Goal: Task Accomplishment & Management: Use online tool/utility

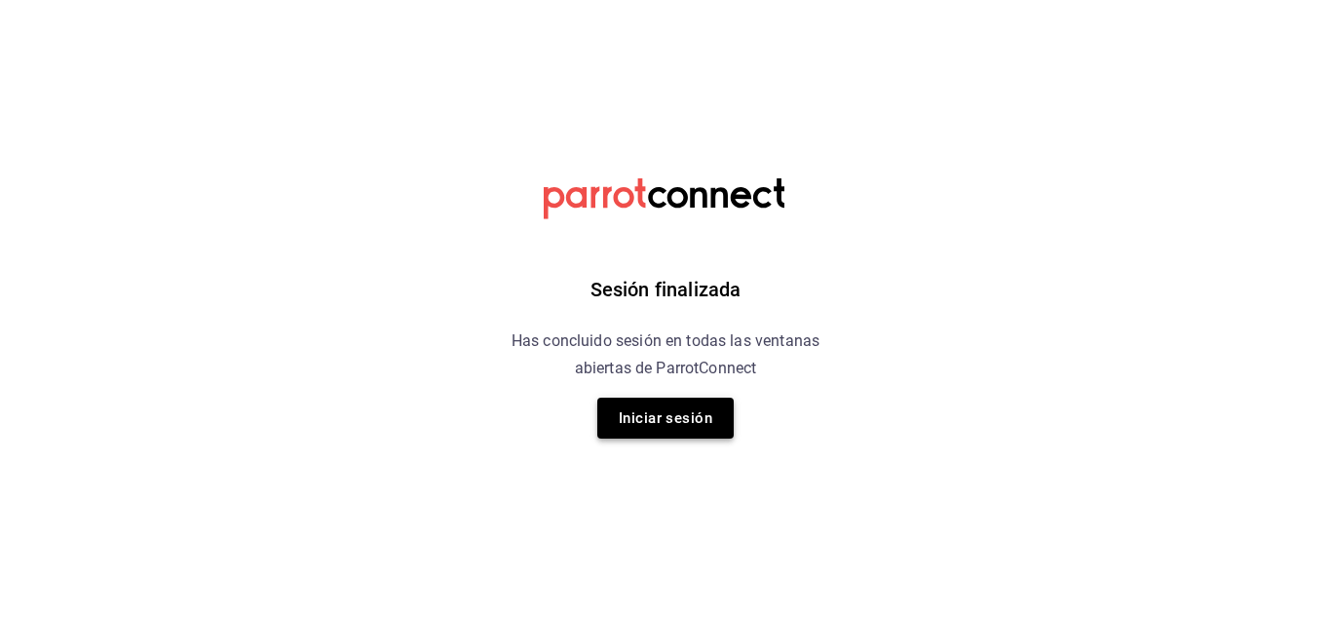
click at [628, 418] on button "Iniciar sesión" at bounding box center [665, 417] width 136 height 41
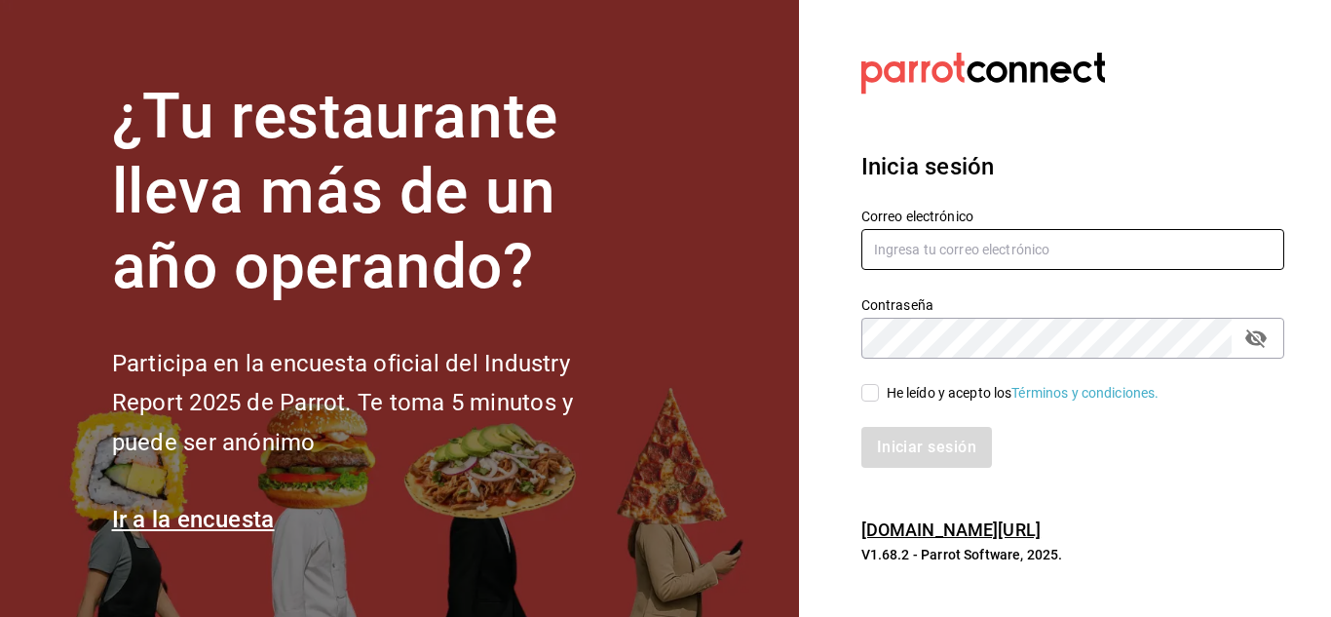
type input "mochomos.metepec@grupocosteno.com"
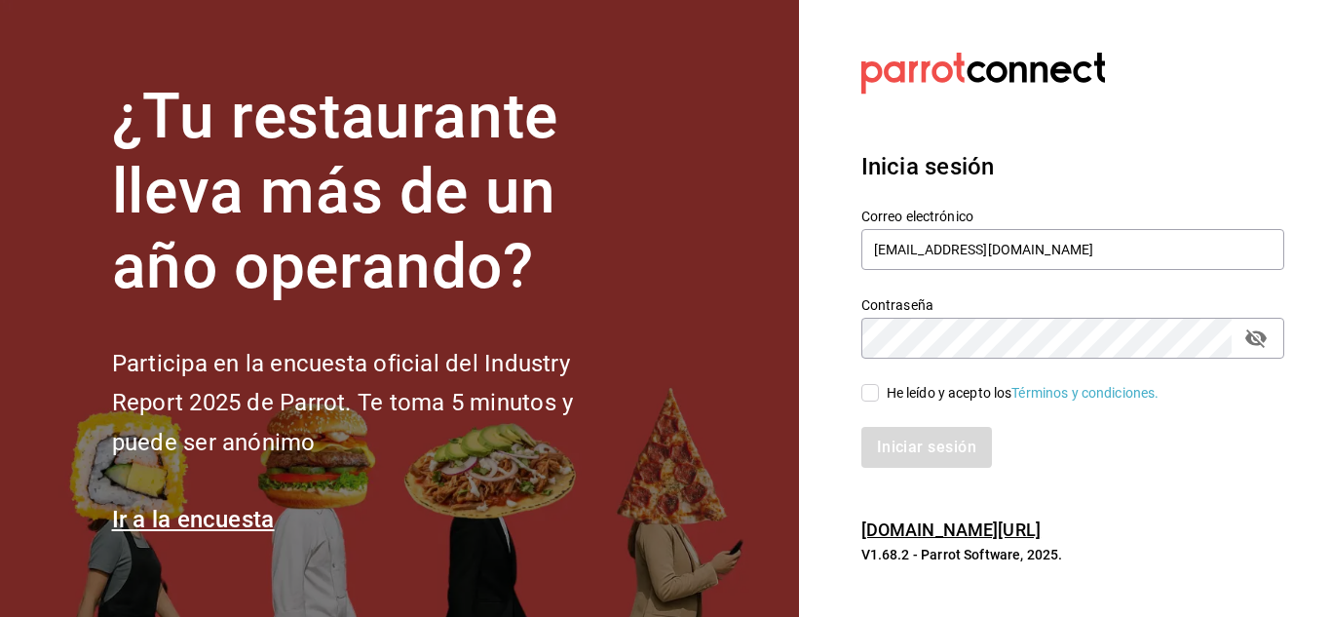
click at [873, 396] on input "He leído y acepto los Términos y condiciones." at bounding box center [870, 393] width 18 height 18
checkbox input "true"
click at [905, 443] on button "Iniciar sesión" at bounding box center [927, 447] width 132 height 41
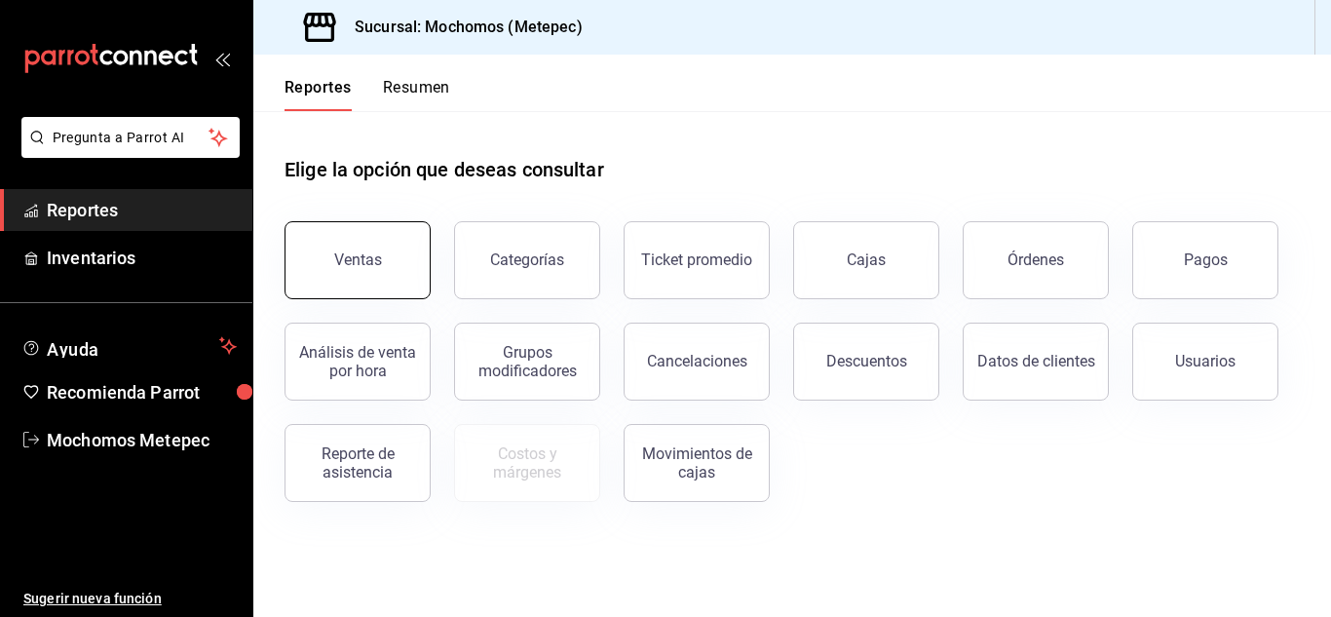
click at [370, 245] on button "Ventas" at bounding box center [357, 260] width 146 height 78
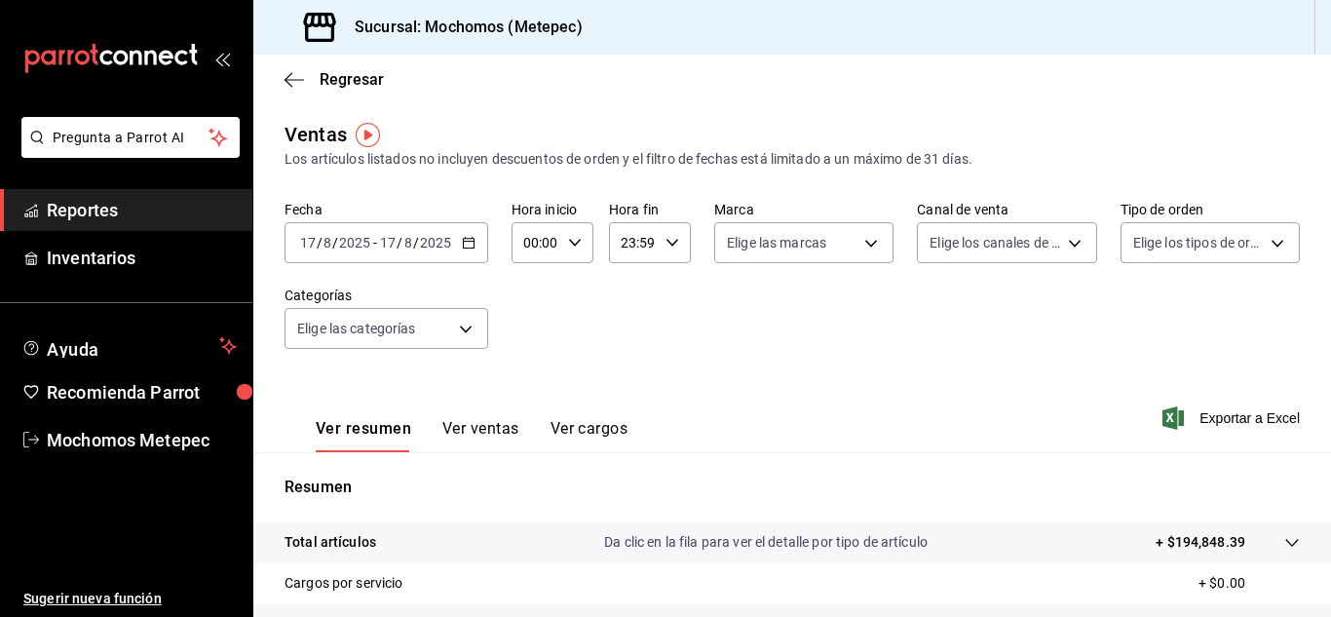
click at [107, 215] on span "Reportes" at bounding box center [142, 210] width 190 height 26
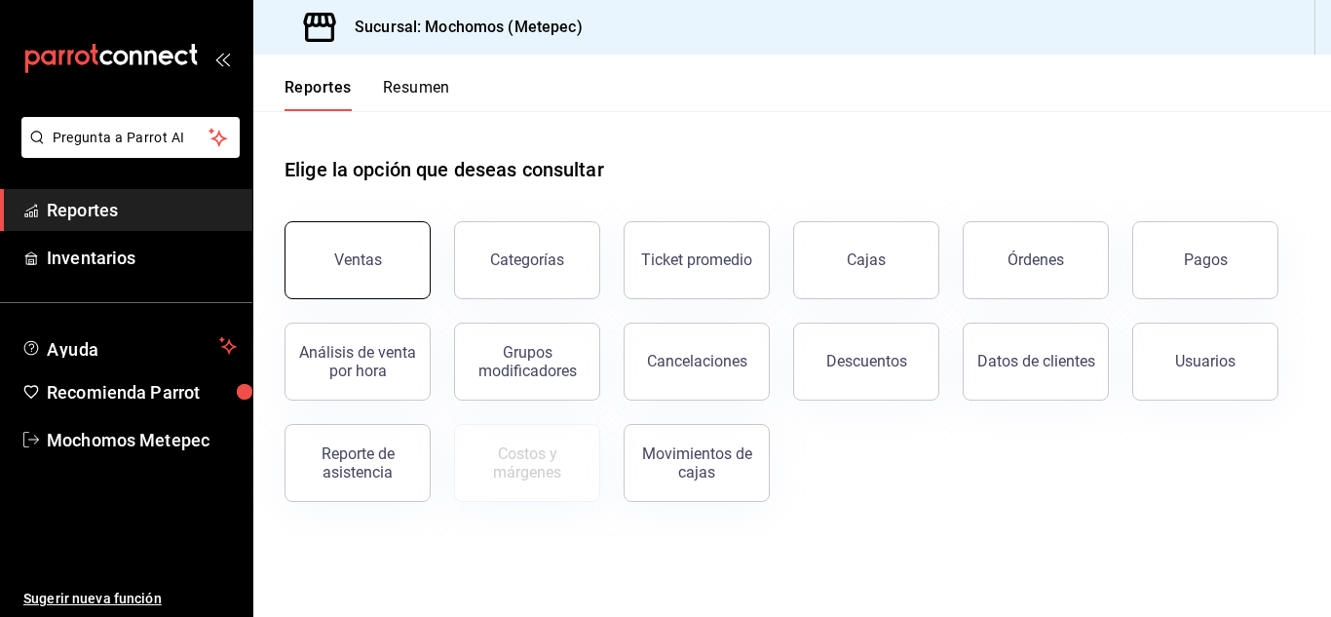
click at [341, 251] on div "Ventas" at bounding box center [358, 259] width 48 height 19
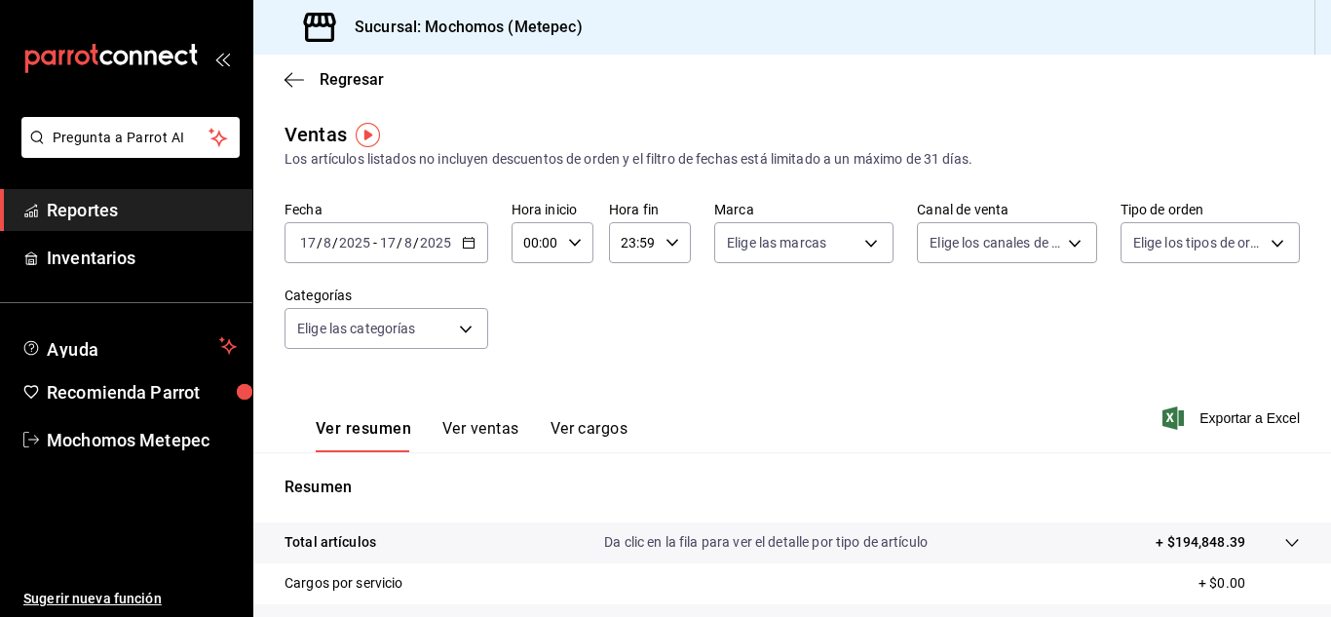
click at [470, 242] on \(Stroke\) "button" at bounding box center [468, 241] width 11 height 1
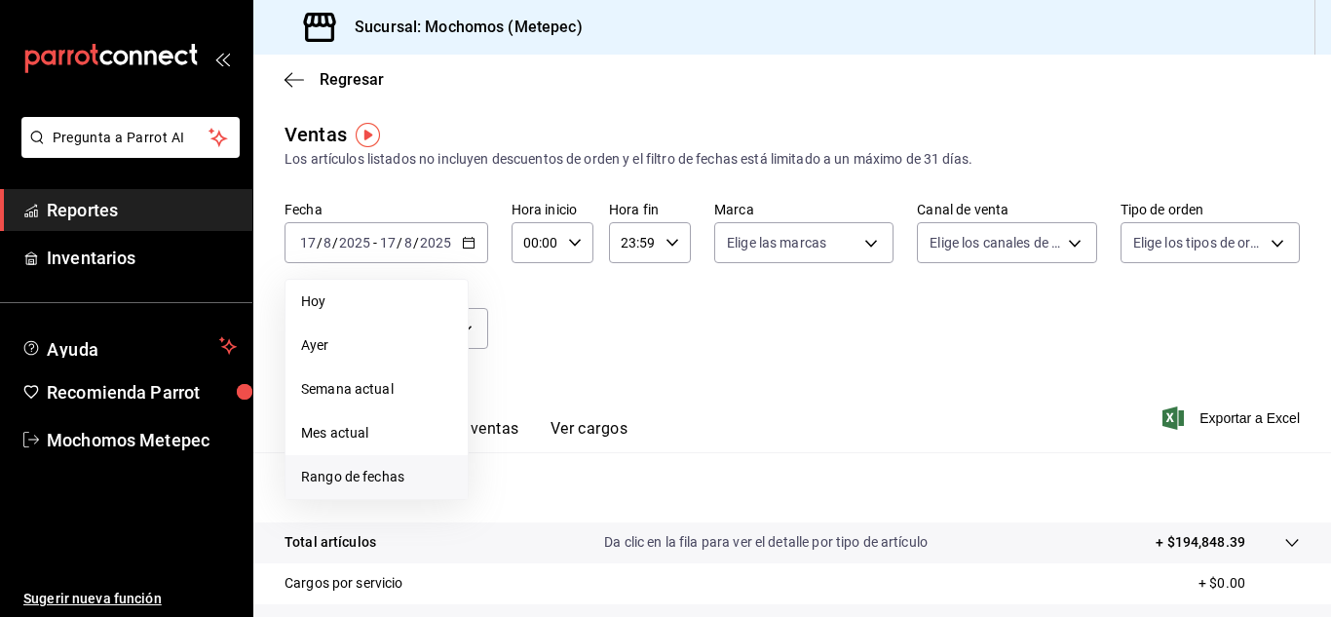
click at [345, 482] on span "Rango de fechas" at bounding box center [376, 477] width 151 height 20
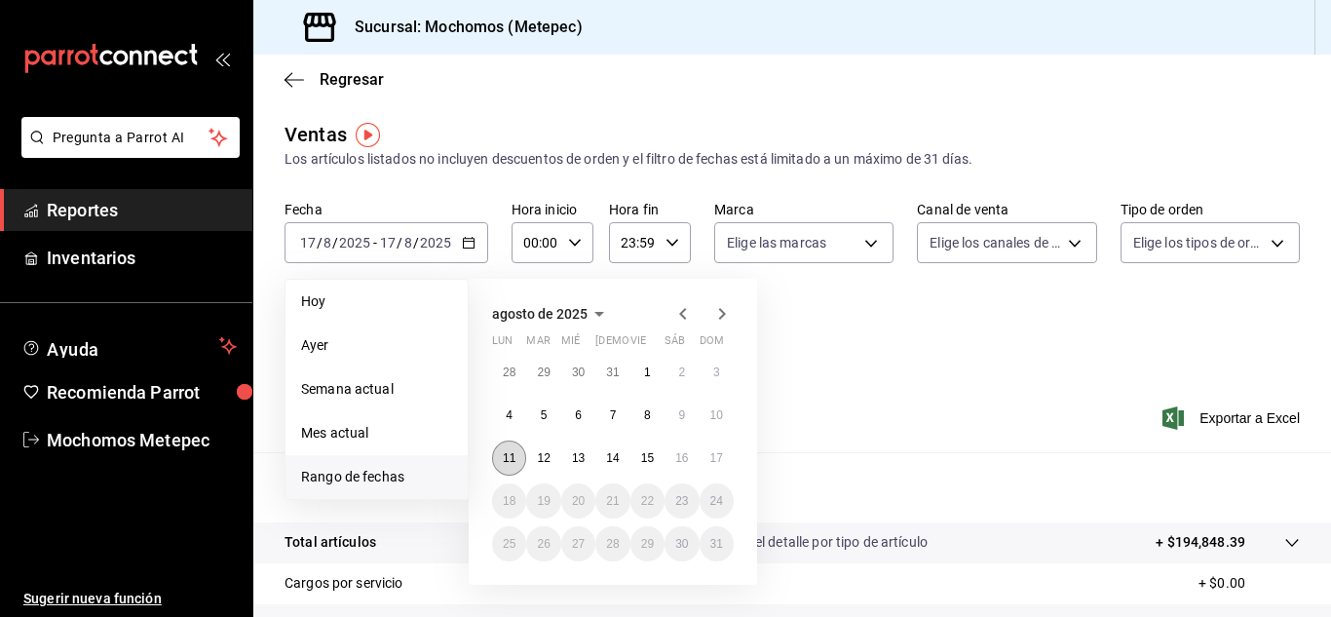
click at [501, 461] on button "11" at bounding box center [509, 457] width 34 height 35
click at [659, 457] on button "15" at bounding box center [647, 457] width 34 height 35
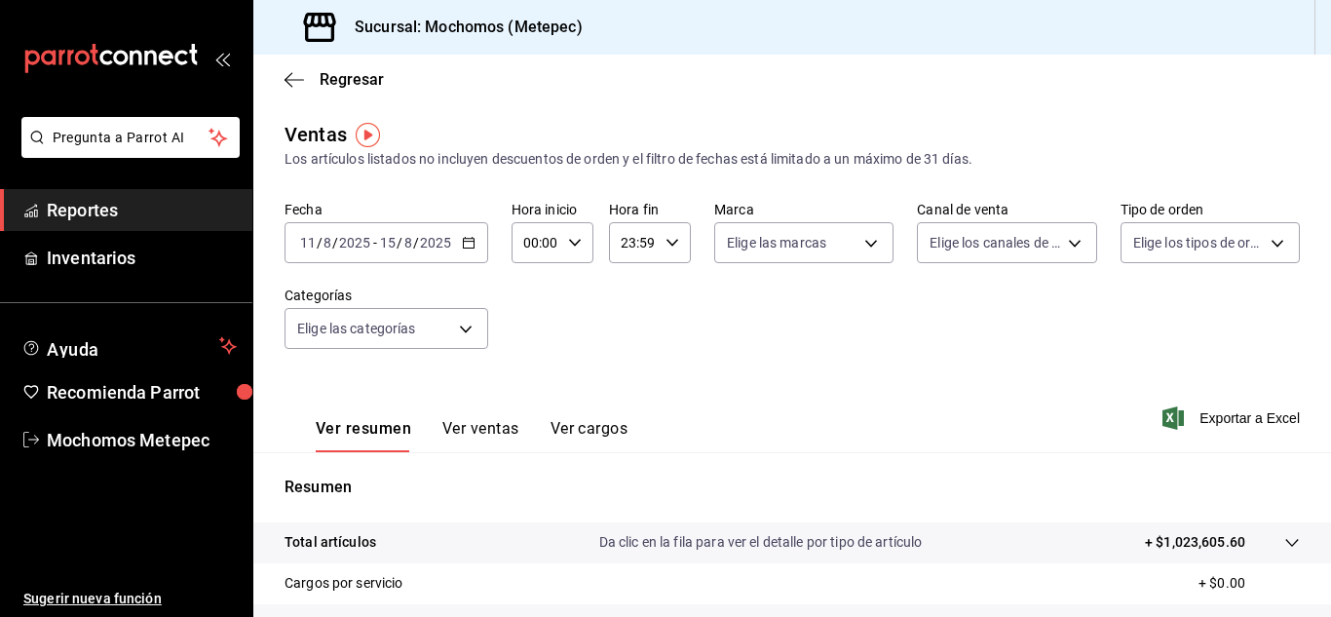
click at [470, 242] on \(Stroke\) "button" at bounding box center [468, 241] width 11 height 1
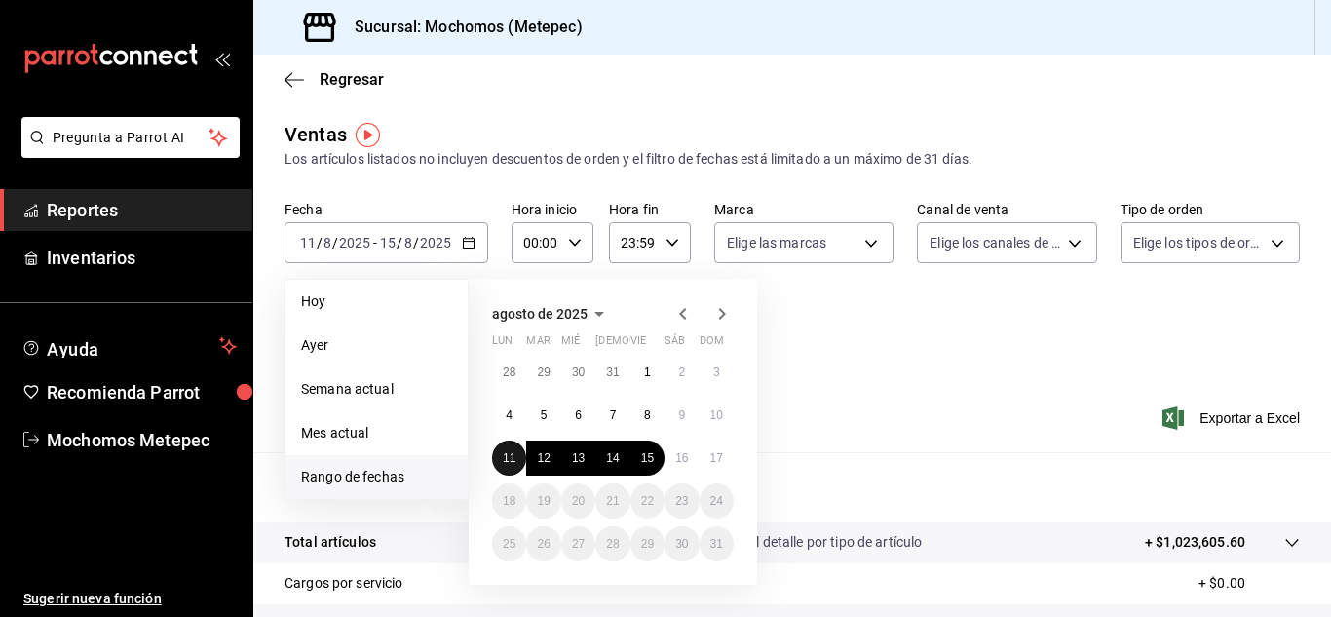
click at [505, 462] on abbr "11" at bounding box center [509, 458] width 13 height 14
click at [716, 460] on abbr "17" at bounding box center [716, 458] width 13 height 14
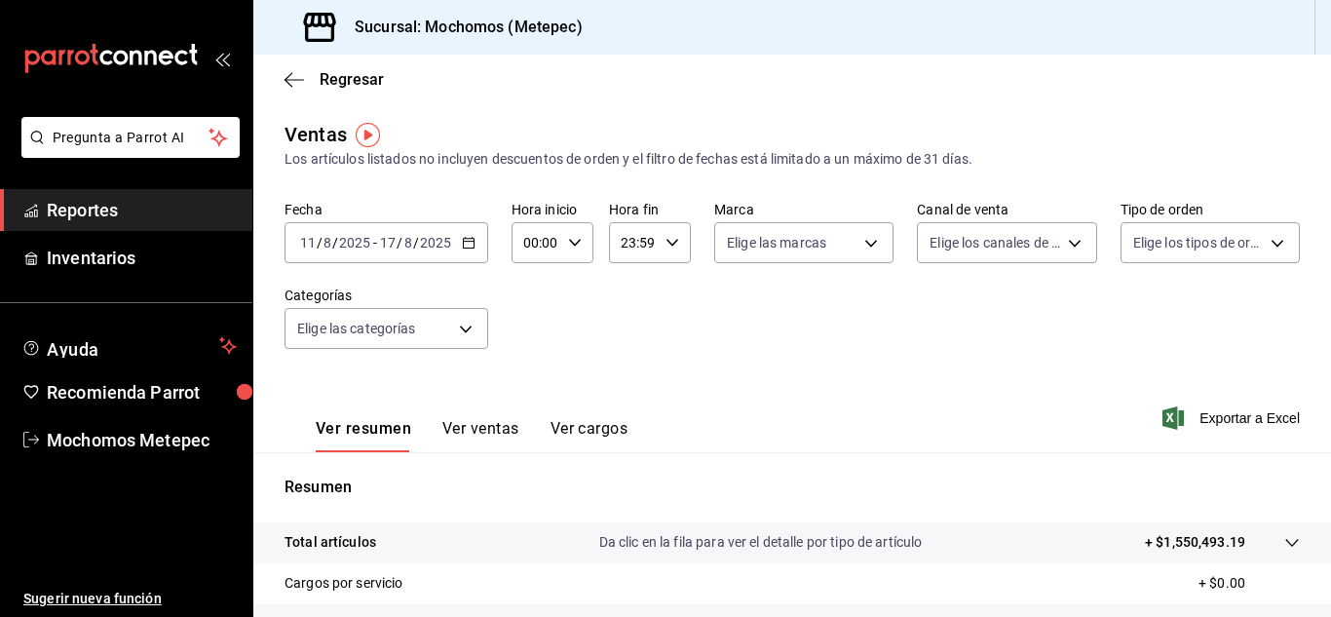
click at [577, 238] on icon "button" at bounding box center [575, 243] width 14 height 14
click at [526, 331] on span "05" at bounding box center [530, 329] width 9 height 16
type input "05:00"
click at [662, 258] on div at bounding box center [665, 308] width 1331 height 617
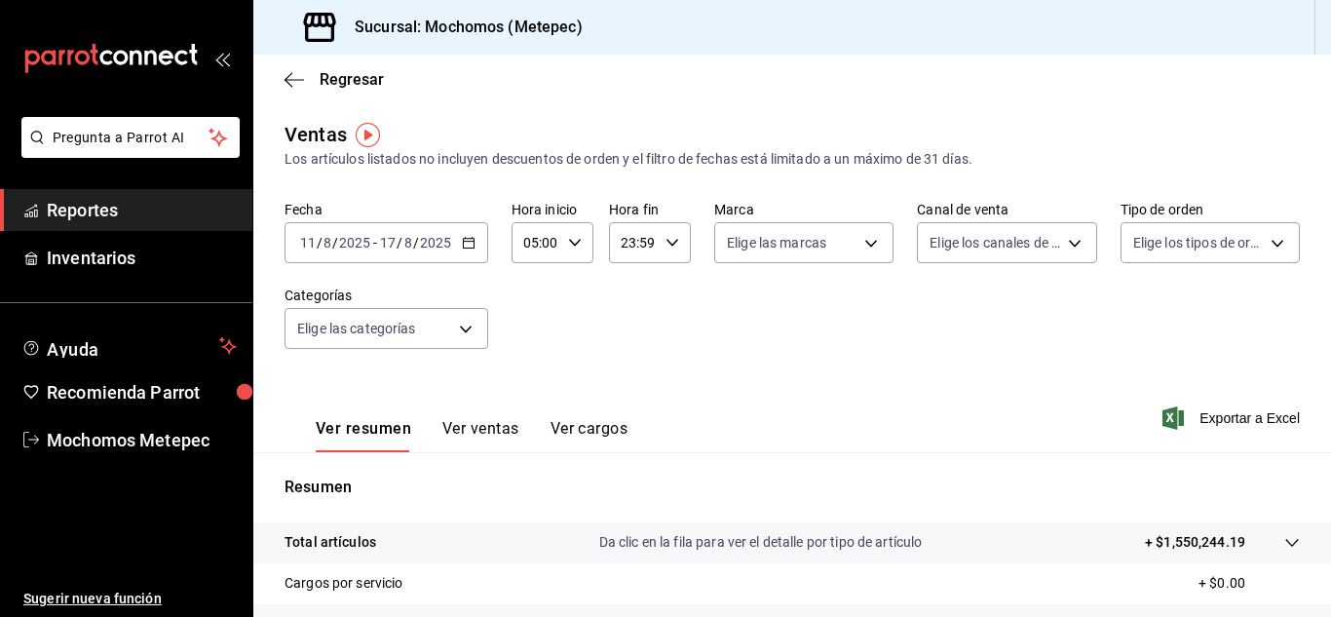
click at [663, 249] on div "23:59 Hora fin" at bounding box center [650, 242] width 82 height 41
click at [624, 336] on span "05" at bounding box center [626, 341] width 9 height 16
click at [671, 352] on button "52" at bounding box center [666, 367] width 32 height 39
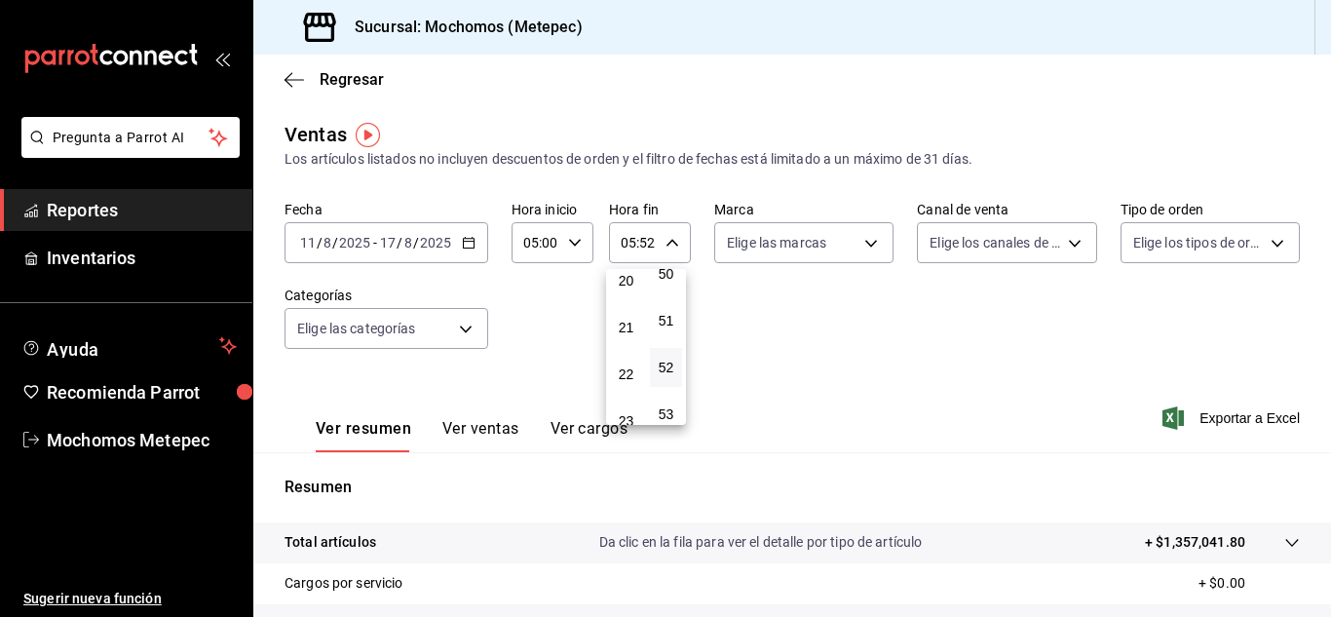
scroll to position [947, 0]
click at [629, 319] on button "21" at bounding box center [626, 327] width 32 height 39
type input "21:52"
click at [824, 341] on div at bounding box center [665, 308] width 1331 height 617
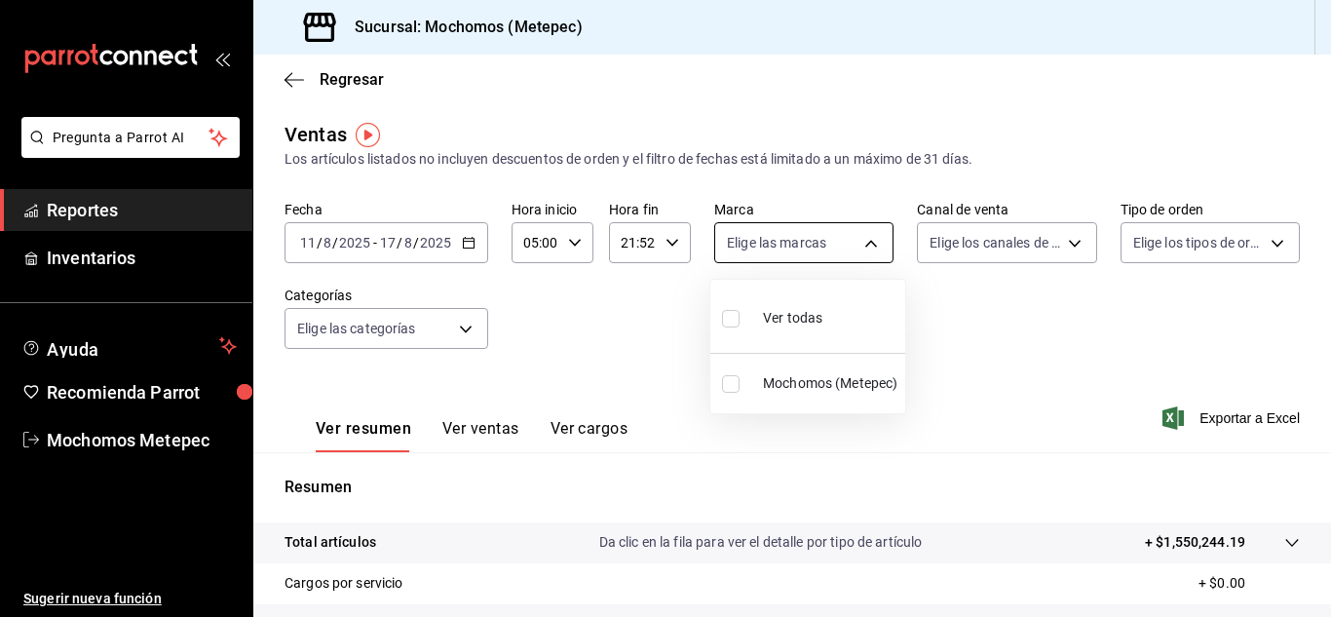
click at [863, 252] on body "Pregunta a Parrot AI Reportes Inventarios Ayuda Recomienda Parrot Mochomos Mete…" at bounding box center [665, 308] width 1331 height 617
click at [724, 326] on input "checkbox" at bounding box center [731, 319] width 18 height 18
checkbox input "true"
type input "2365f74e-aa6b-4392-bdf2-72765591bddf"
checkbox input "true"
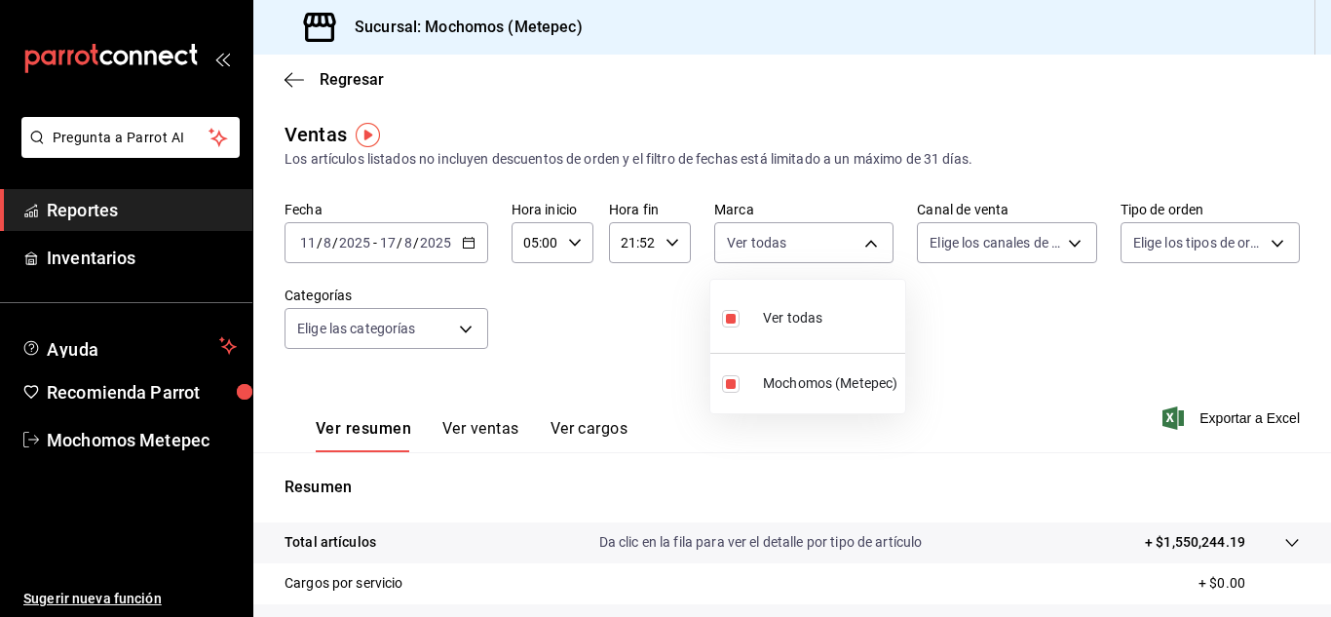
click at [961, 245] on div at bounding box center [665, 308] width 1331 height 617
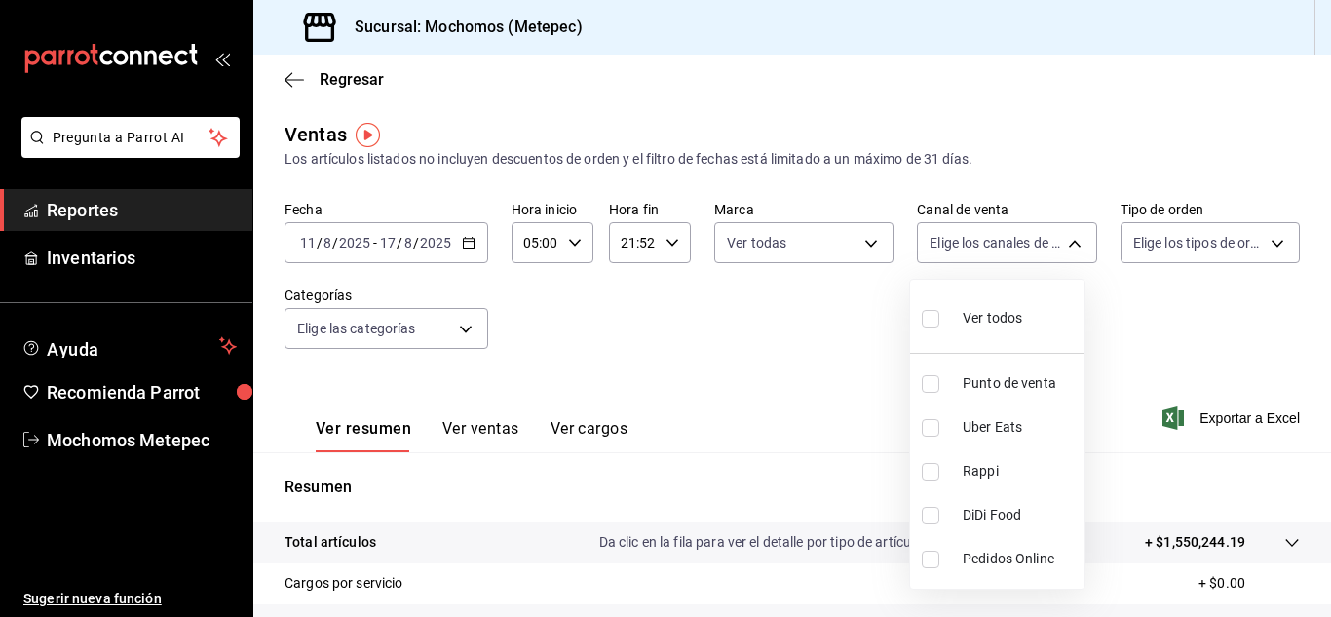
click at [961, 245] on body "Pregunta a Parrot AI Reportes Inventarios Ayuda Recomienda Parrot Mochomos Mete…" at bounding box center [665, 308] width 1331 height 617
click at [934, 320] on input "checkbox" at bounding box center [931, 319] width 18 height 18
checkbox input "true"
type input "PARROT,UBER_EATS,RAPPI,DIDI_FOOD,ONLINE"
checkbox input "true"
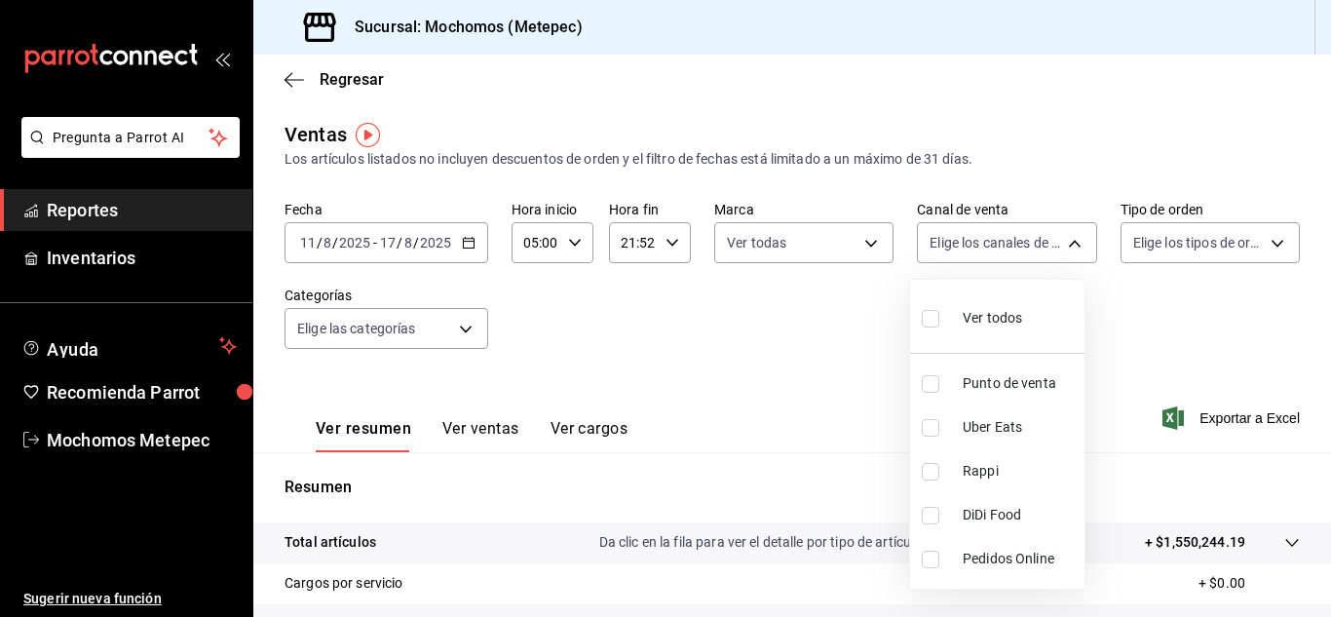
checkbox input "true"
click at [1252, 243] on div at bounding box center [665, 308] width 1331 height 617
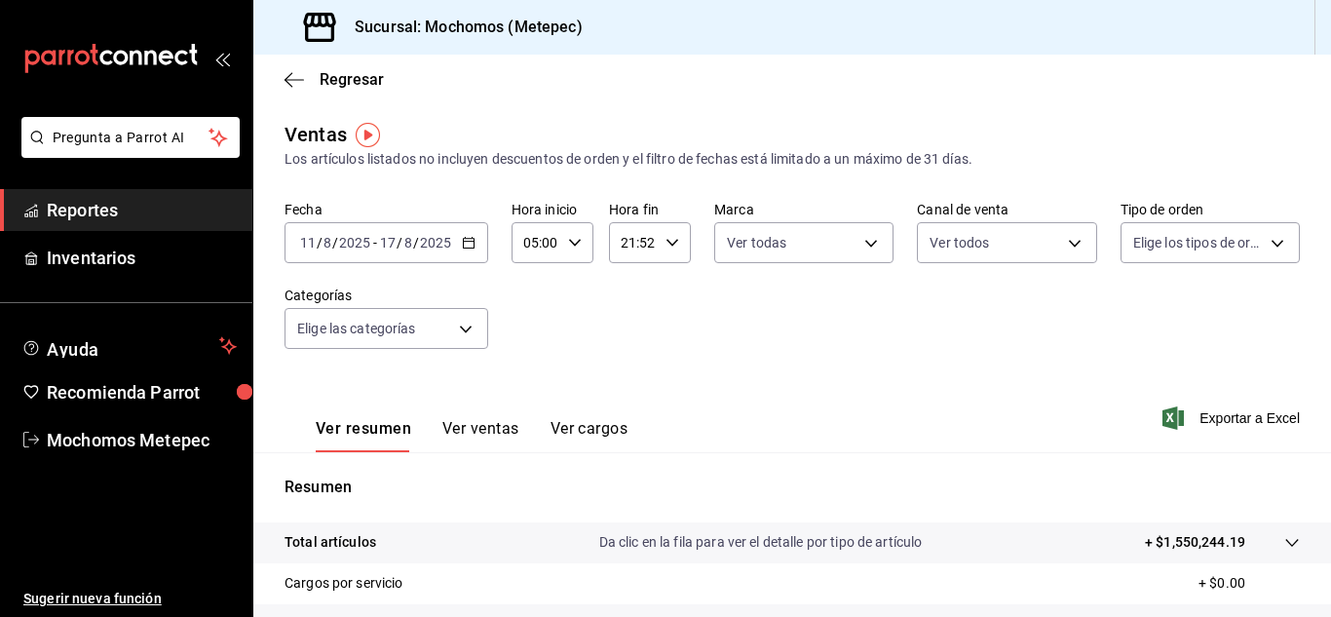
click at [1252, 243] on div "Ver todos Punto de venta Uber Eats Rappi DiDi Food Pedidos Online" at bounding box center [665, 308] width 1331 height 617
click at [1252, 243] on body "Pregunta a Parrot AI Reportes Inventarios Ayuda Recomienda Parrot Mochomos Mete…" at bounding box center [665, 308] width 1331 height 617
click at [1130, 324] on input "checkbox" at bounding box center [1130, 319] width 18 height 18
checkbox input "true"
type input "3a236ed8-2e24-47ca-8e59-ead494492482,da8509e8-5fca-4f62-958e-973104937870,EXTER…"
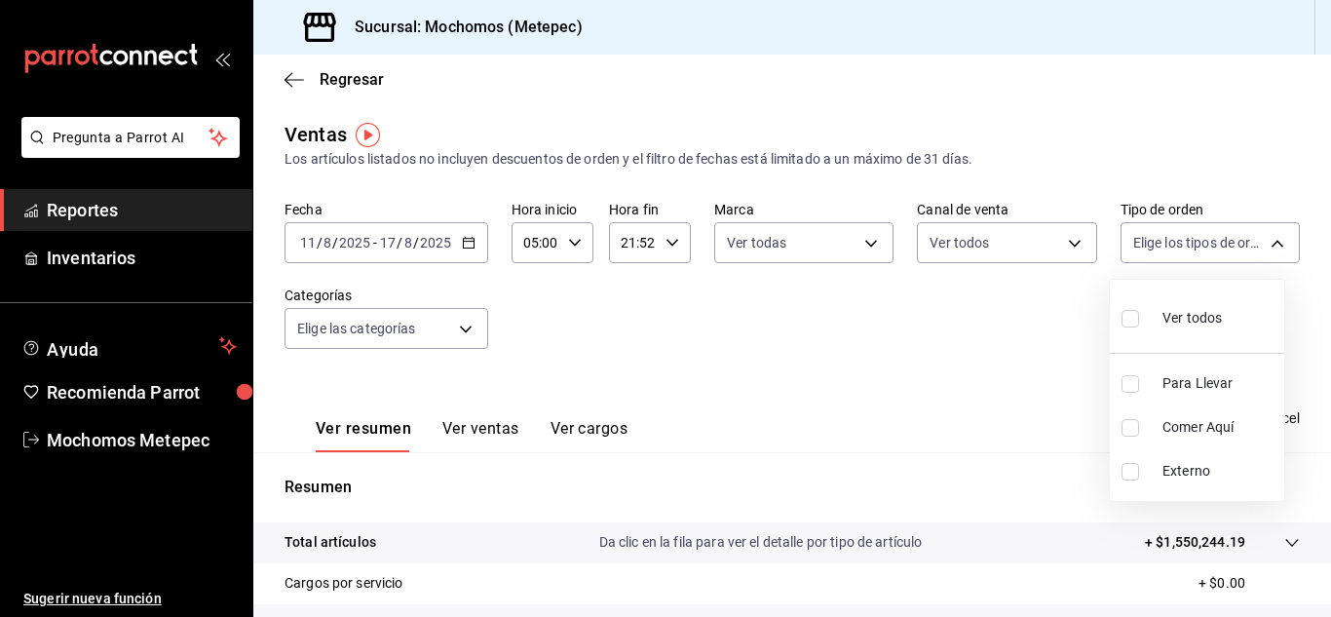
checkbox input "true"
click at [459, 333] on div at bounding box center [665, 308] width 1331 height 617
click at [459, 333] on body "Pregunta a Parrot AI Reportes Inventarios Ayuda Recomienda Parrot Mochomos Mete…" at bounding box center [665, 308] width 1331 height 617
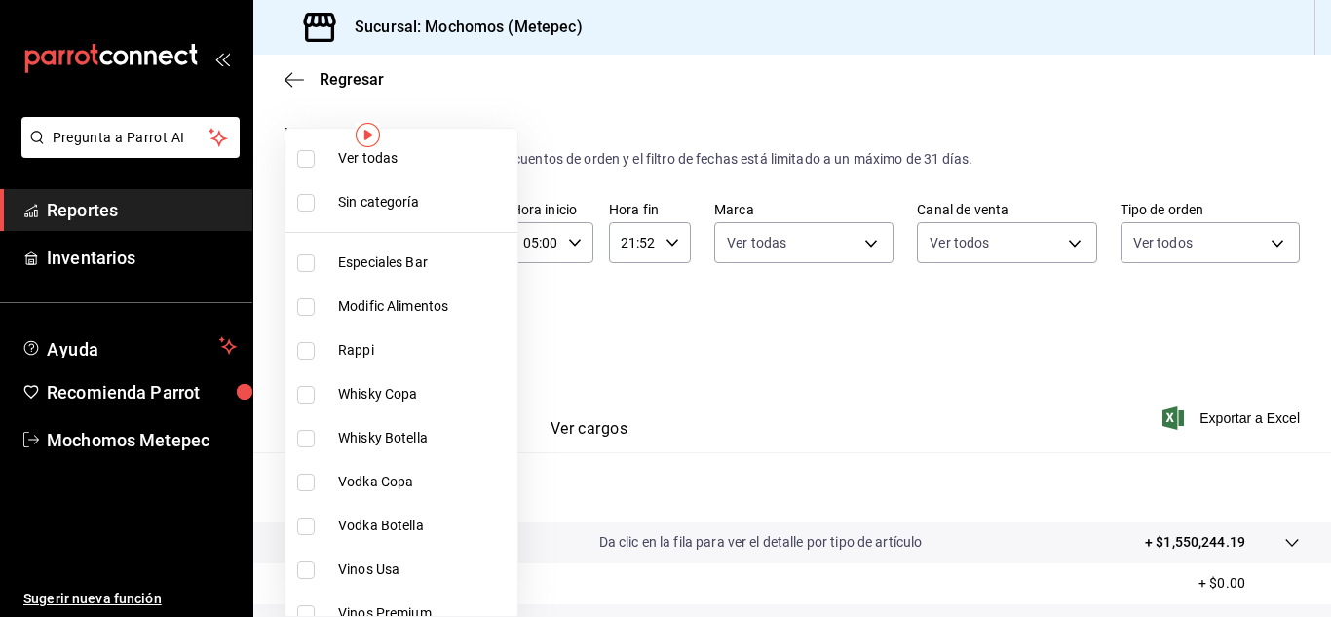
click at [307, 158] on input "checkbox" at bounding box center [306, 159] width 18 height 18
checkbox input "true"
type input "c9cbc288-c827-488d-81f5-370afefb1912,46081463-7037-4dd2-a9ab-e56ff6a8fa7c,bf958…"
checkbox input "true"
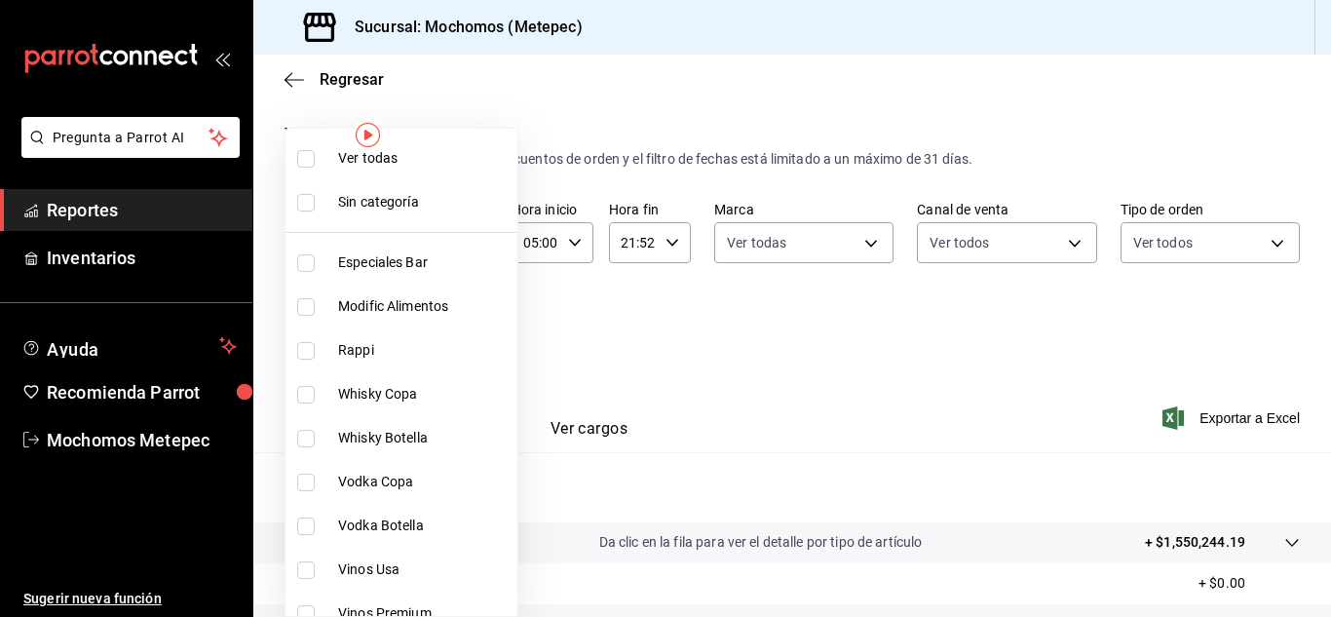
checkbox input "true"
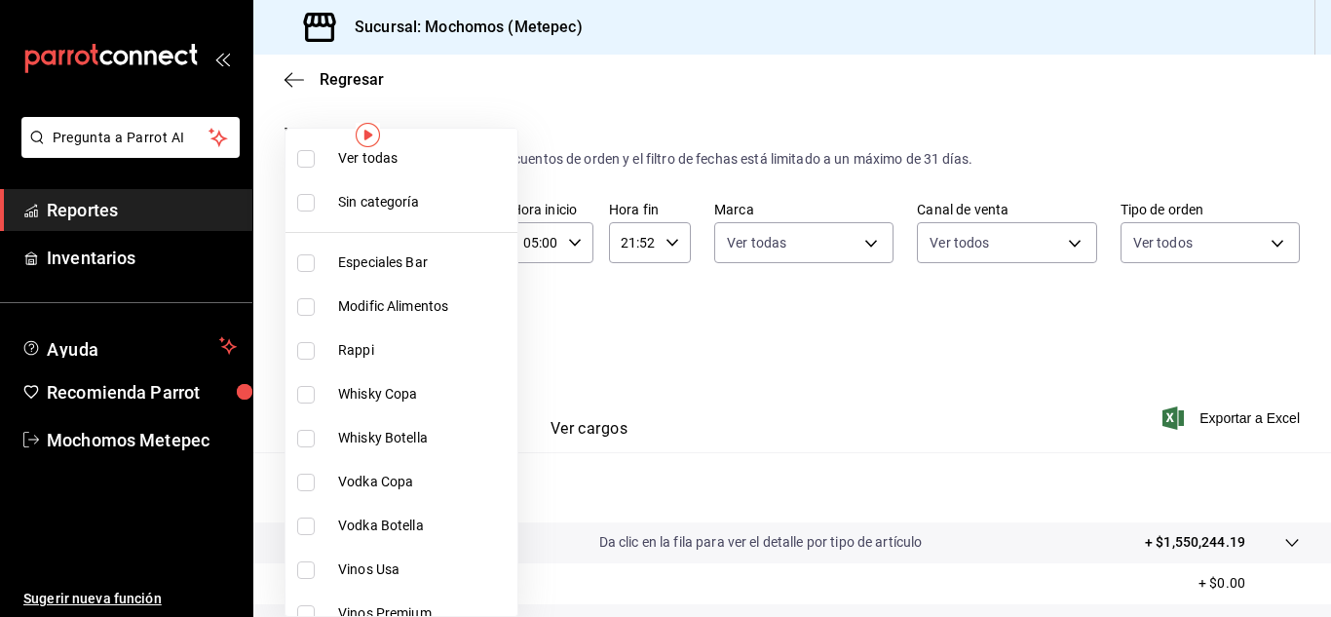
checkbox input "true"
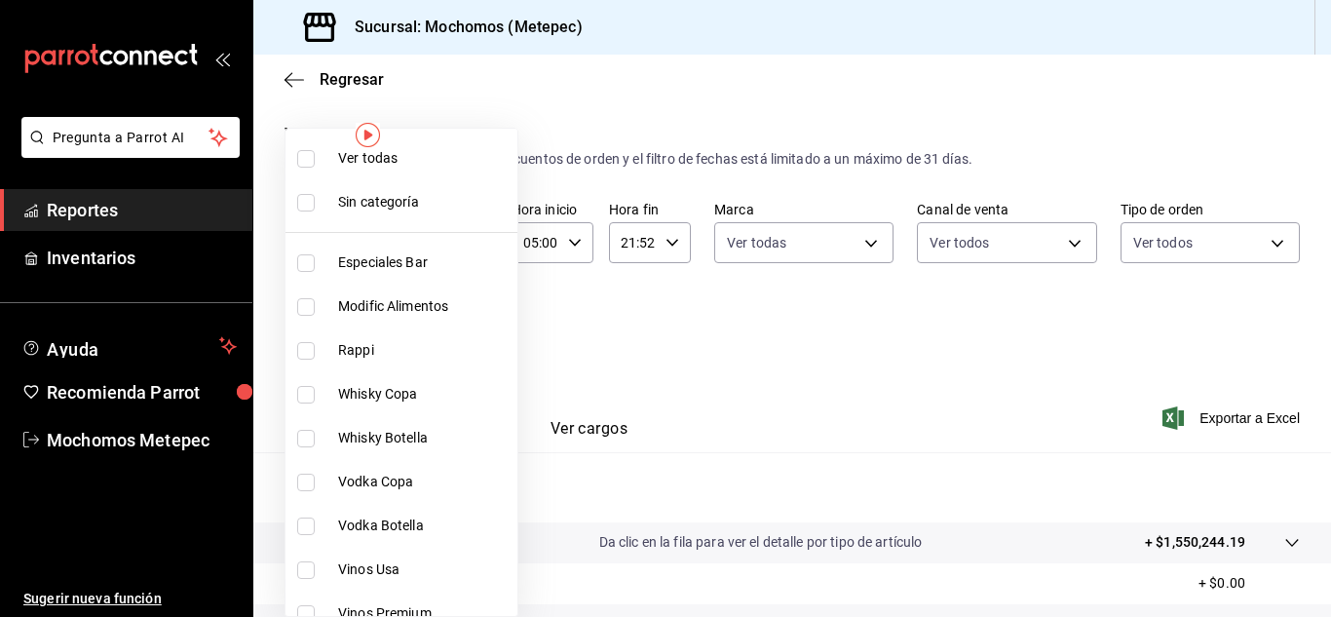
checkbox input "true"
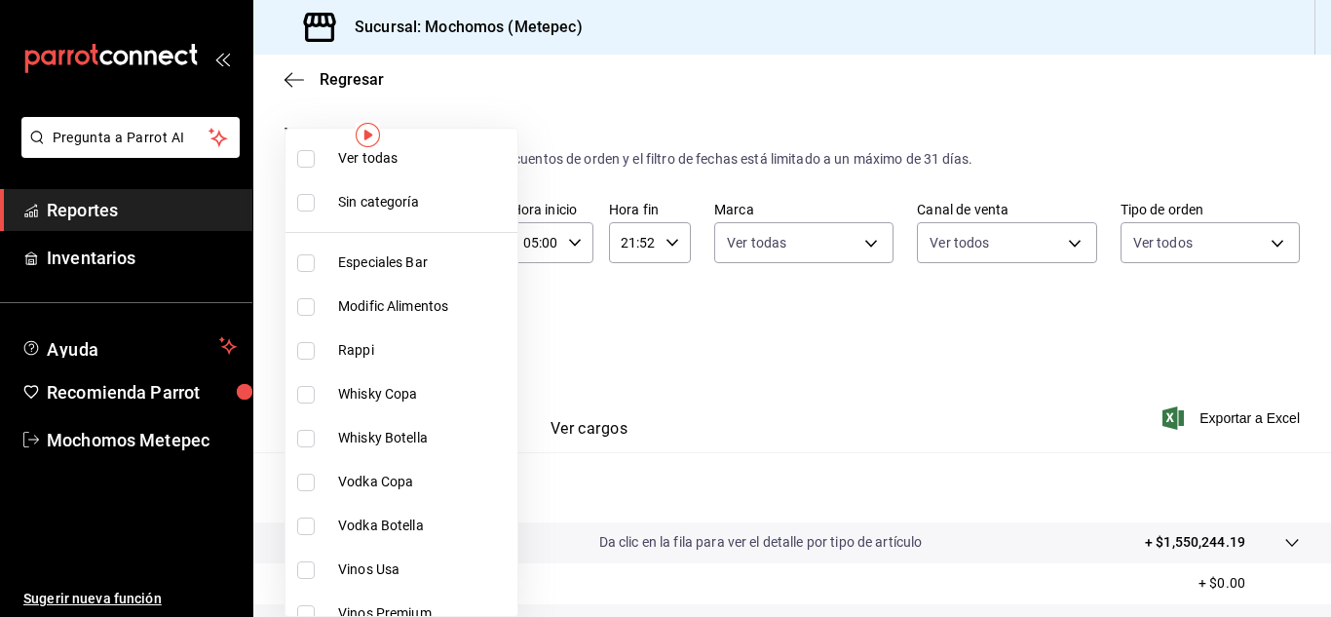
checkbox input "true"
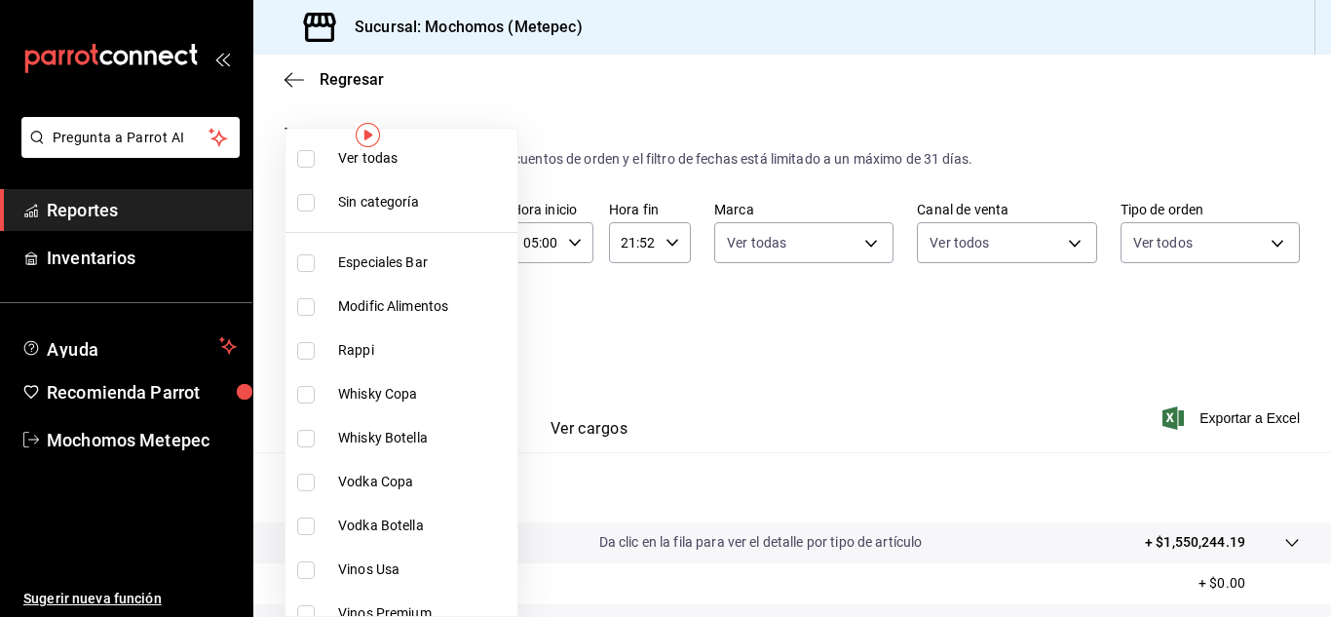
checkbox input "true"
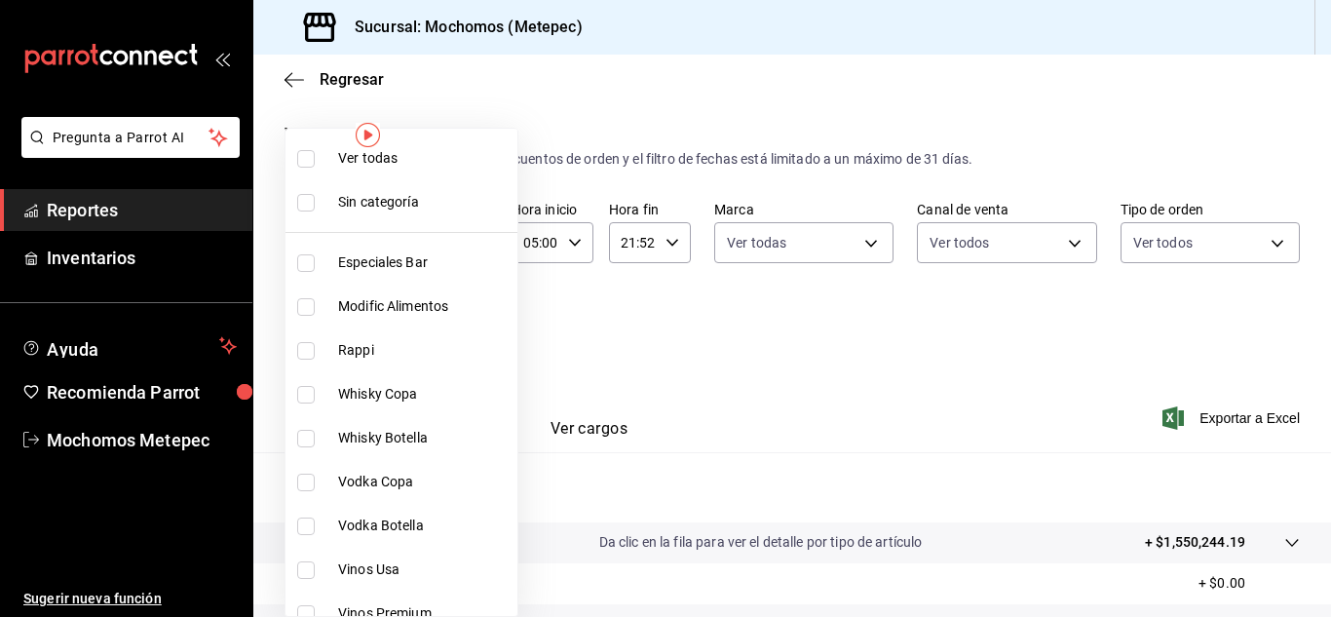
checkbox input "true"
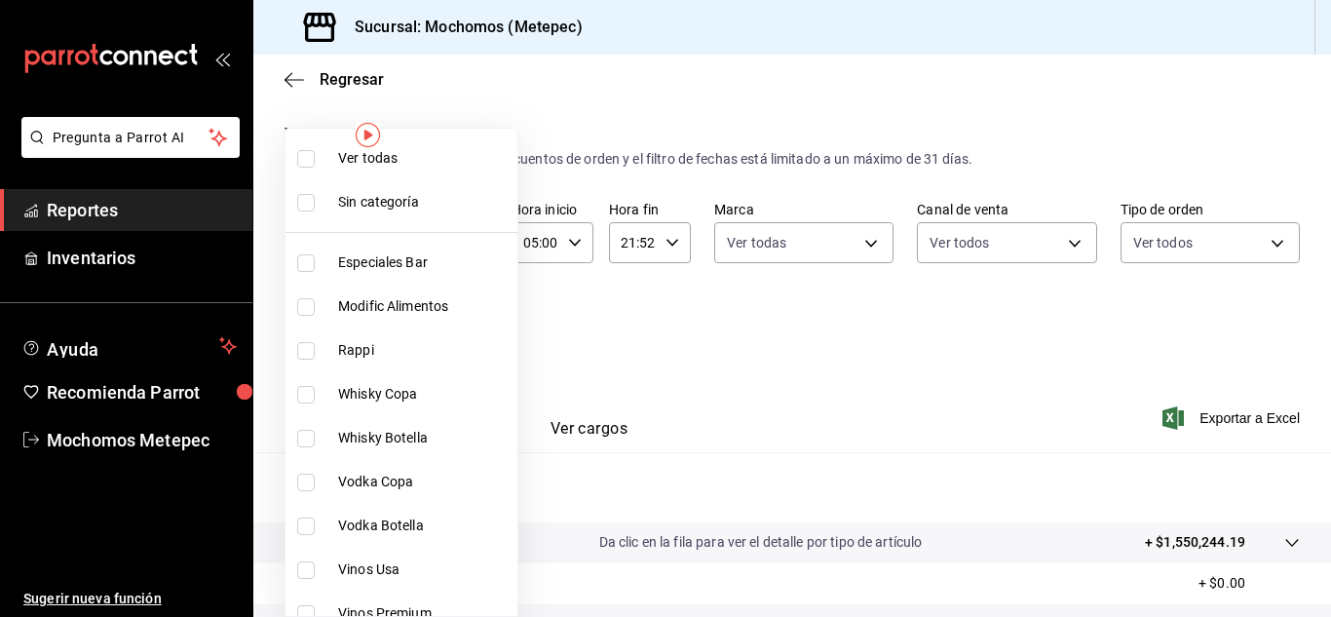
checkbox input "true"
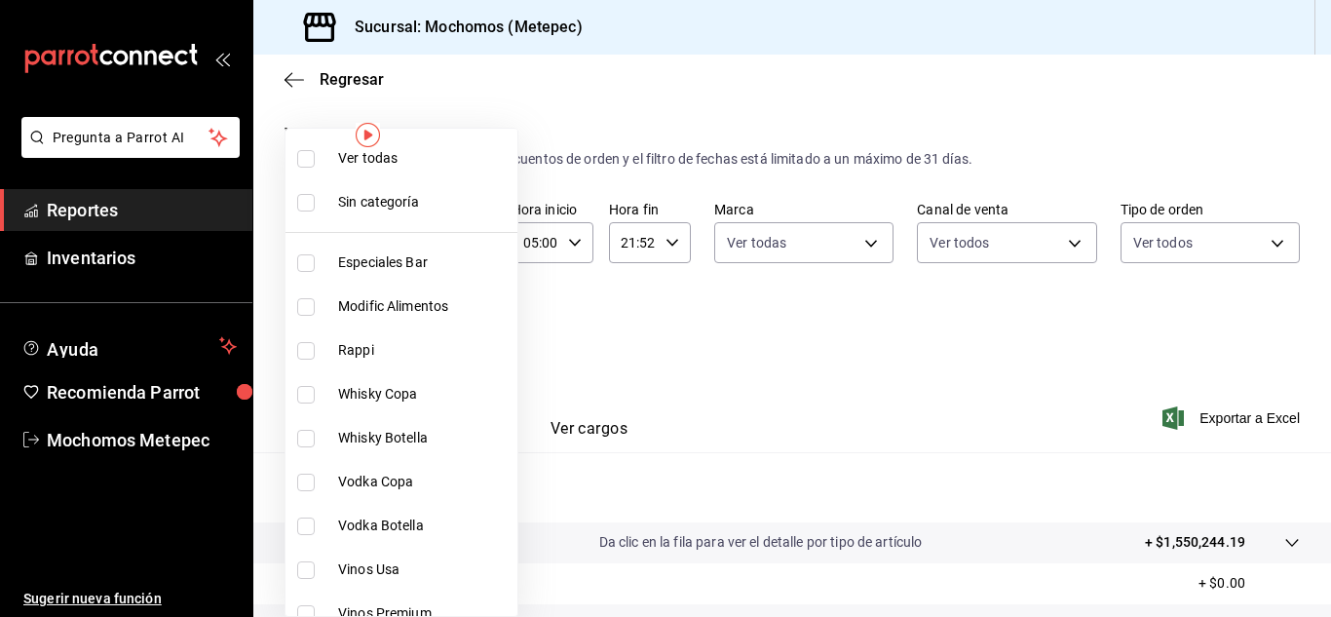
checkbox input "true"
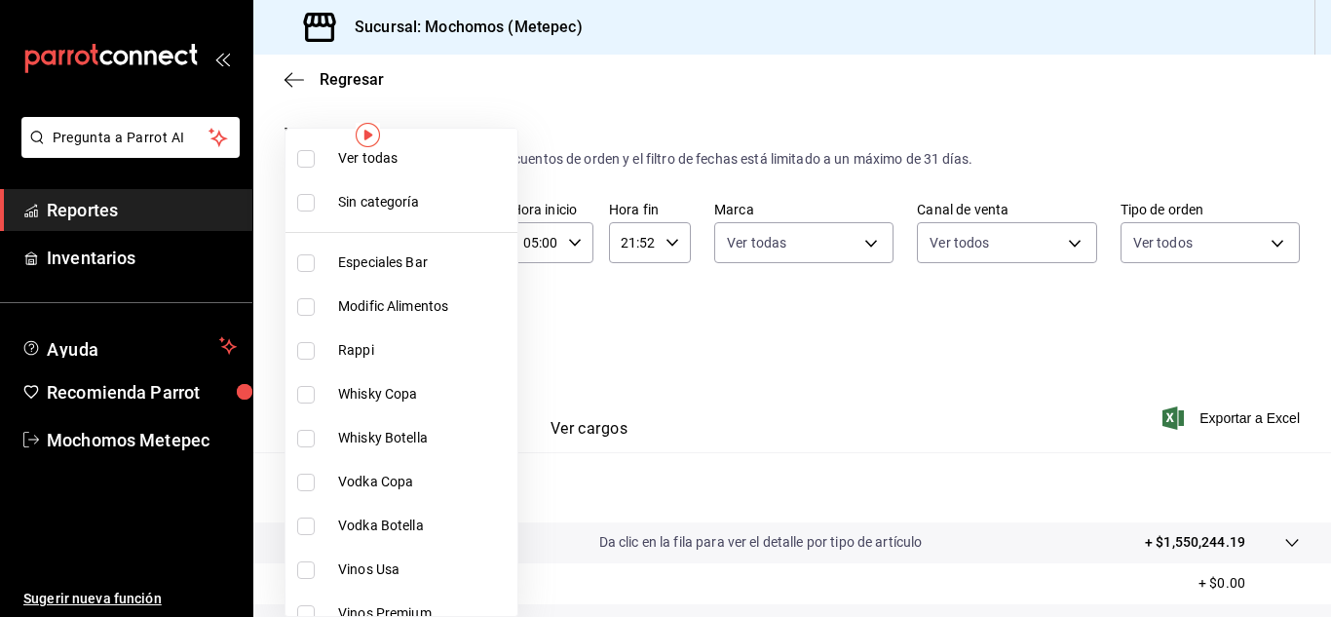
checkbox input "true"
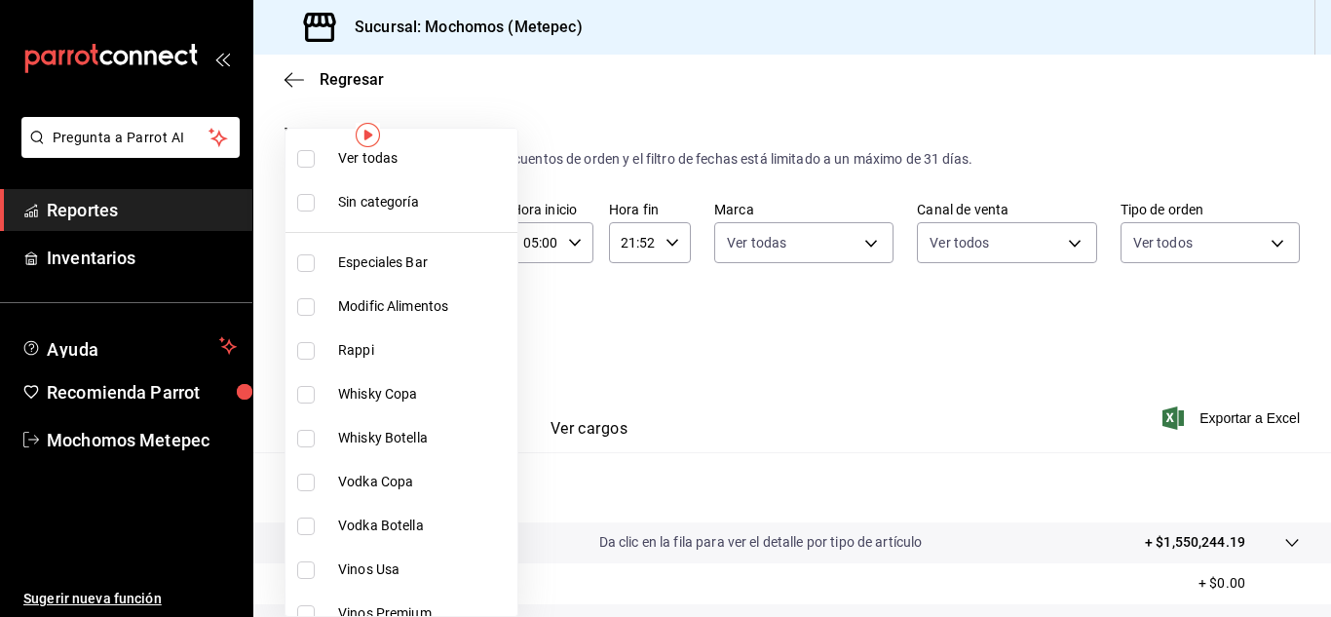
checkbox input "true"
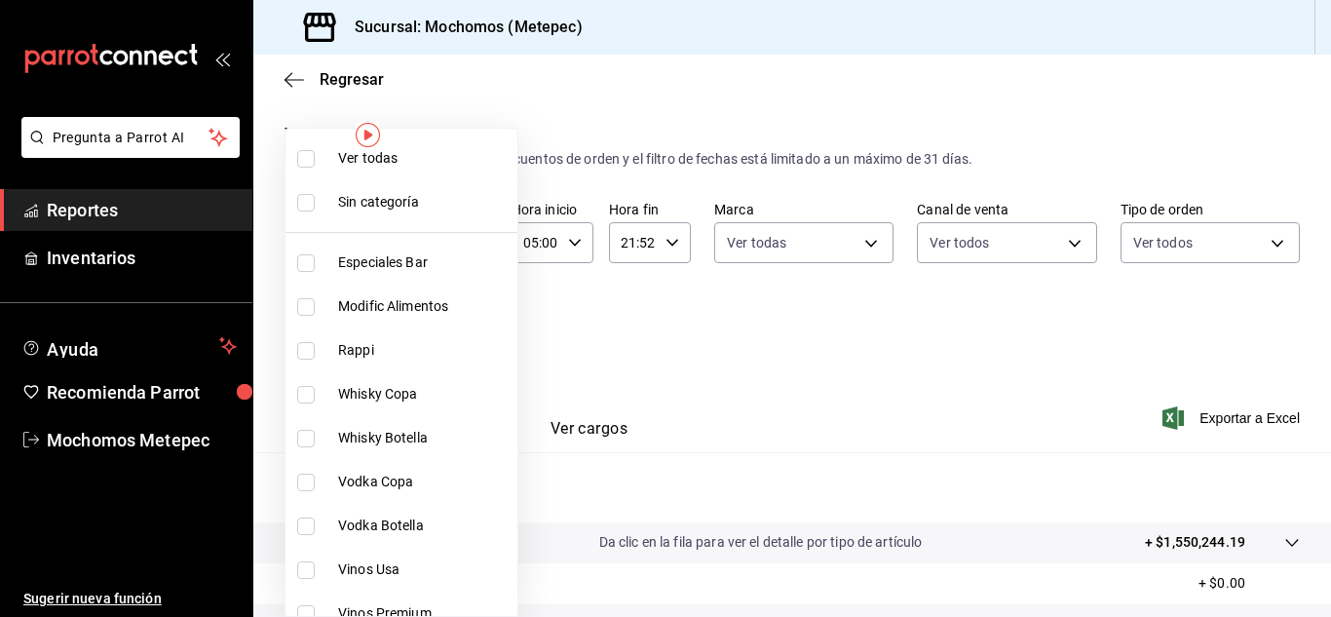
checkbox input "true"
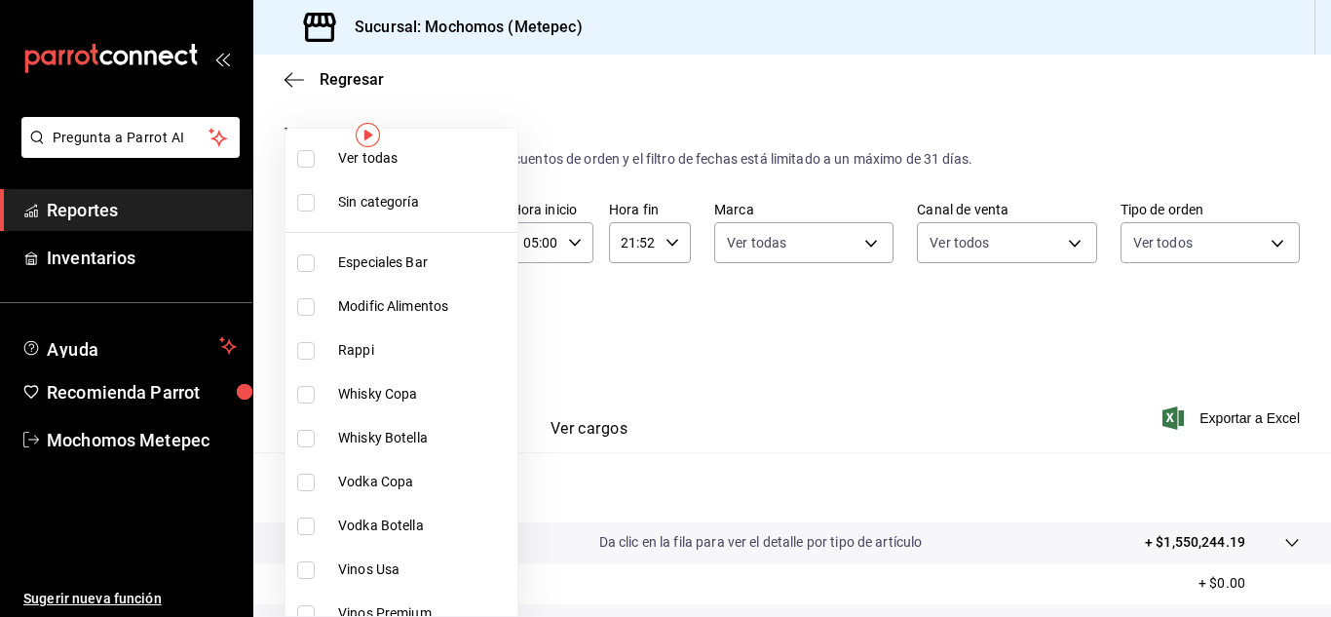
checkbox input "true"
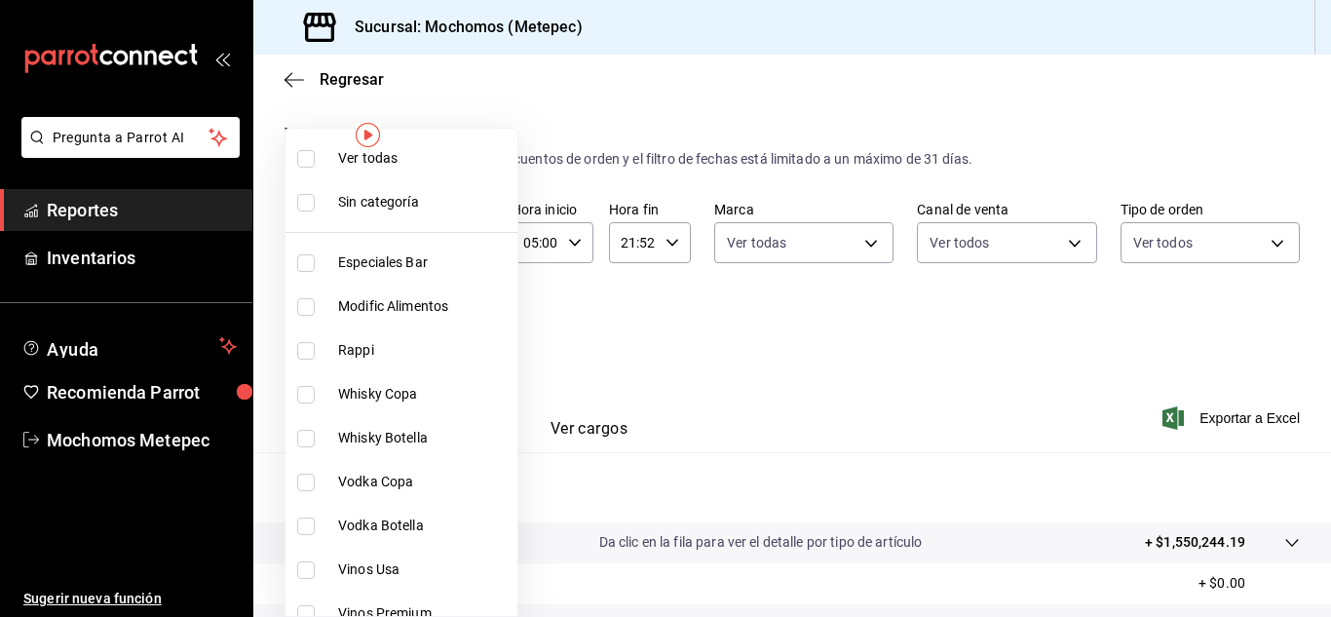
checkbox input "true"
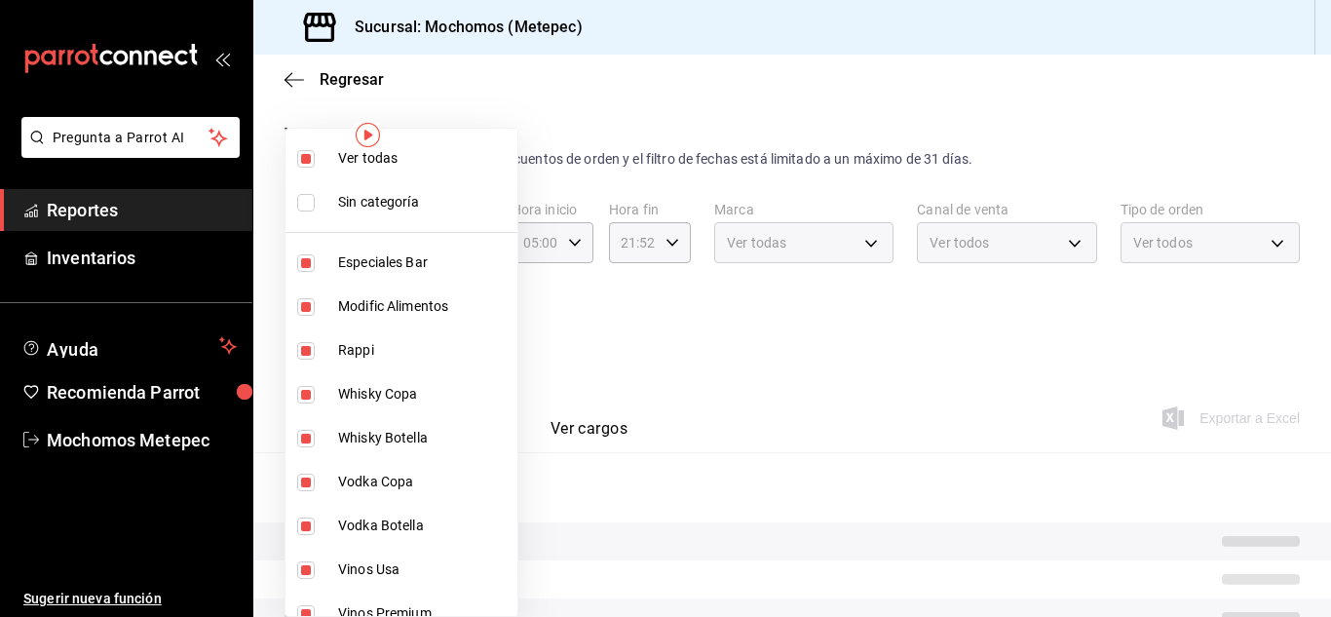
click at [680, 359] on div at bounding box center [665, 308] width 1331 height 617
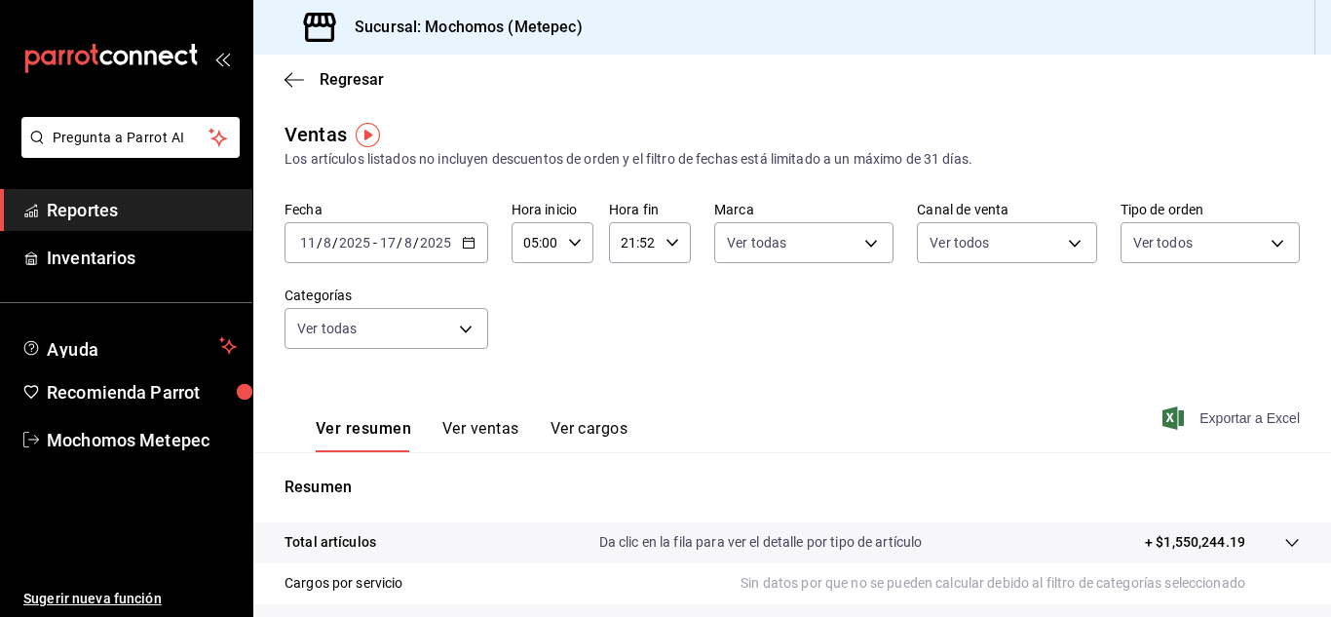
click at [1228, 419] on span "Exportar a Excel" at bounding box center [1232, 417] width 133 height 23
